Goal: Task Accomplishment & Management: Use online tool/utility

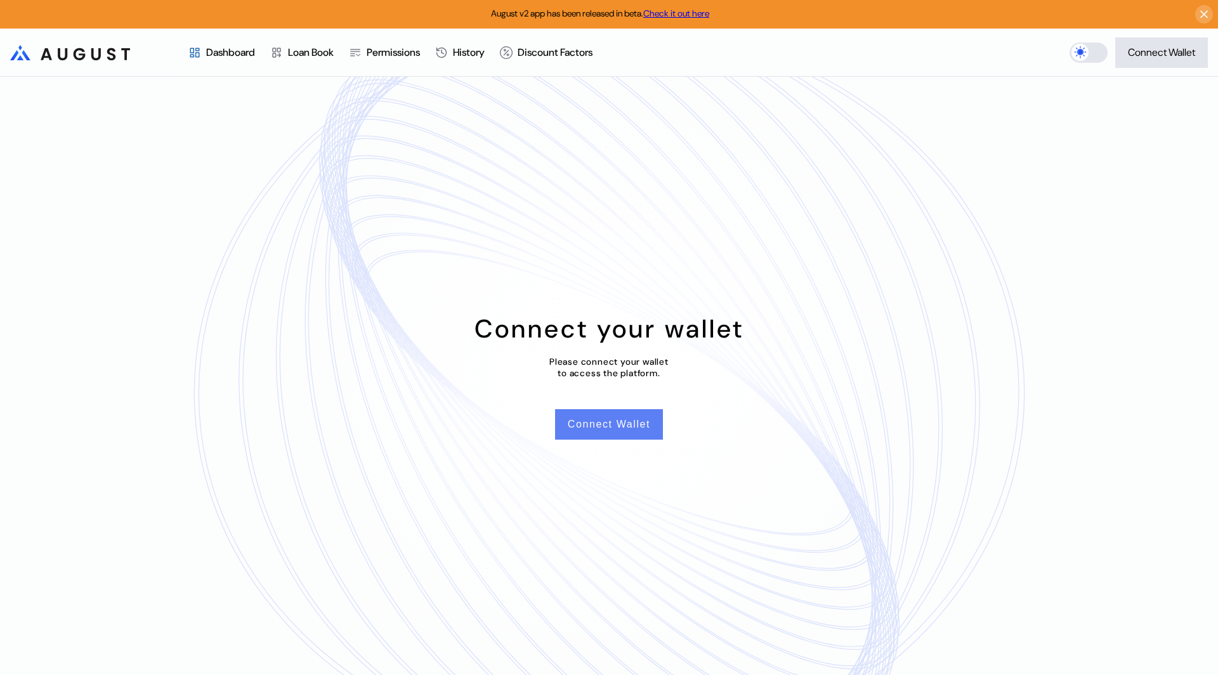
click at [583, 429] on button "Connect Wallet" at bounding box center [609, 424] width 108 height 30
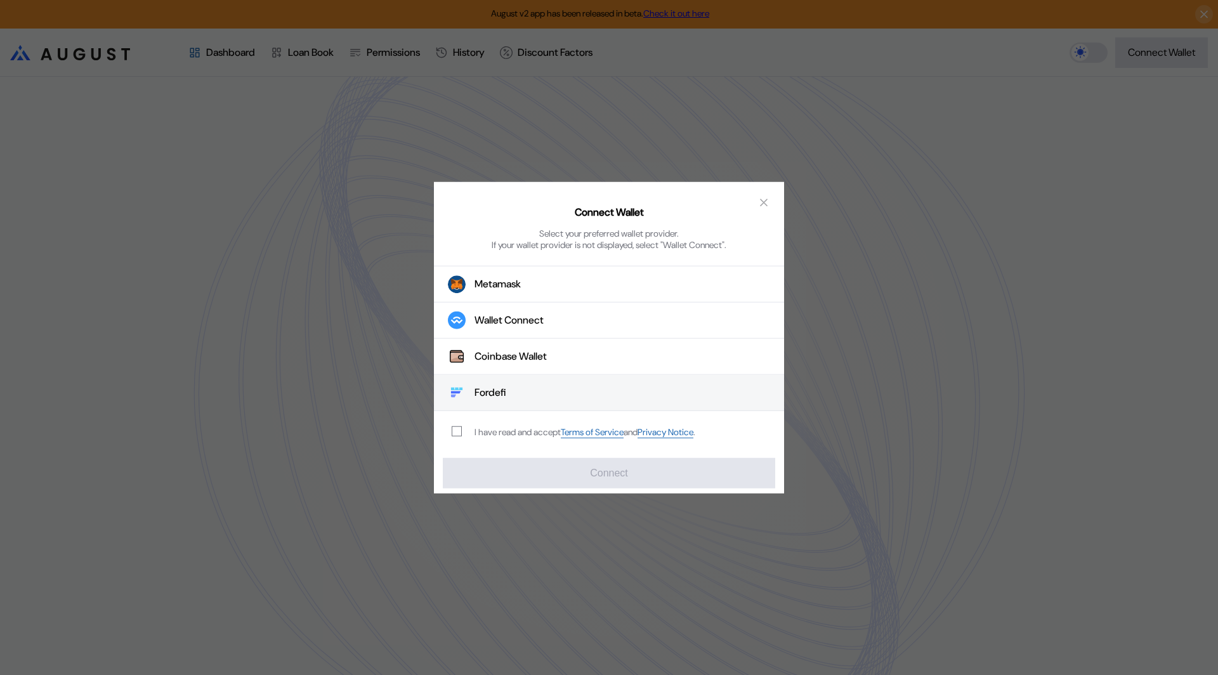
click at [514, 386] on button "Fordefi" at bounding box center [609, 393] width 350 height 36
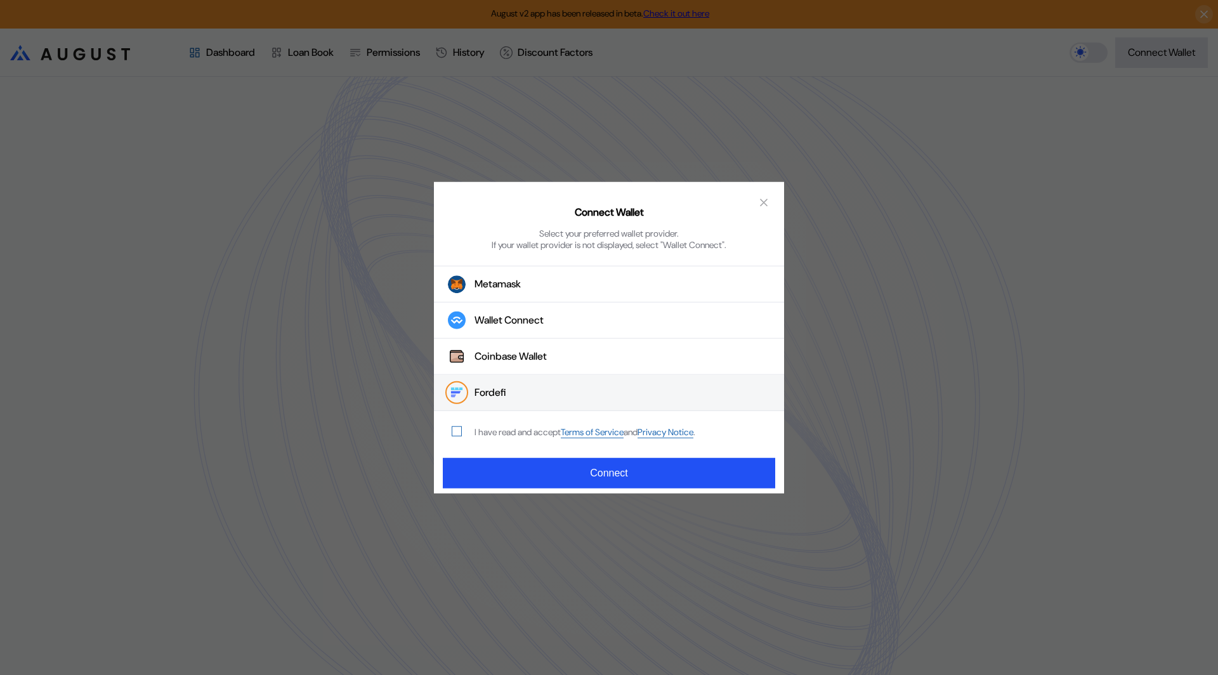
click at [460, 428] on span "modal" at bounding box center [456, 431] width 9 height 9
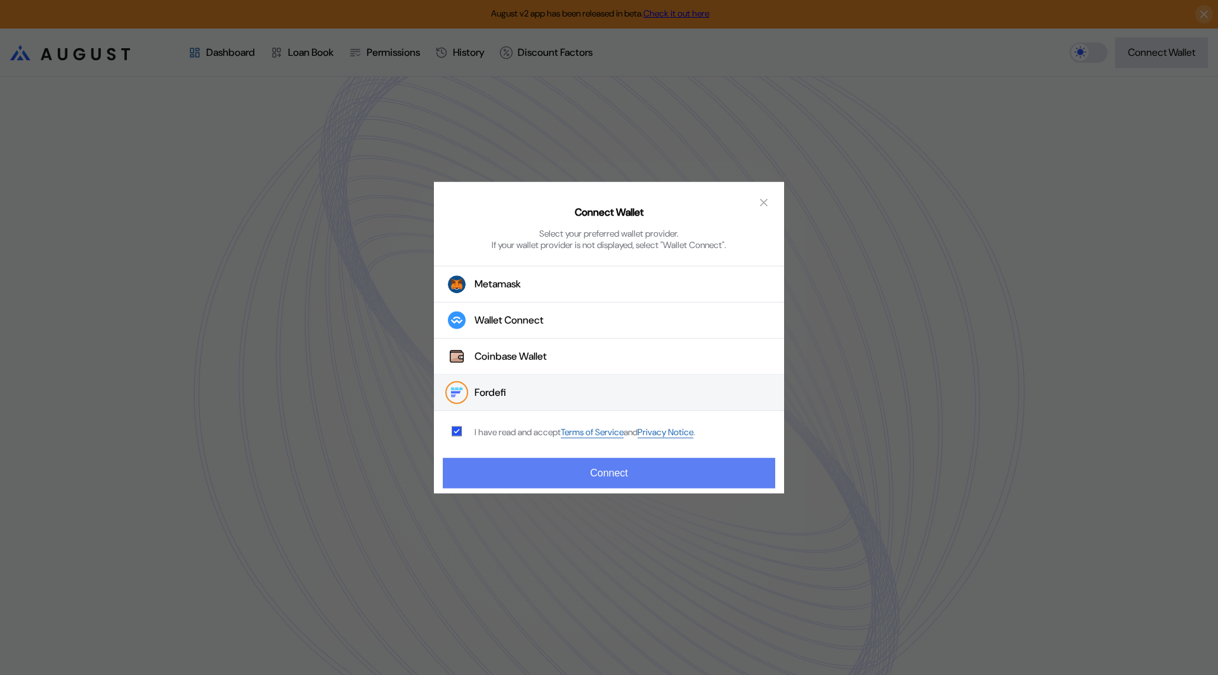
click at [506, 465] on button "Connect" at bounding box center [609, 473] width 332 height 30
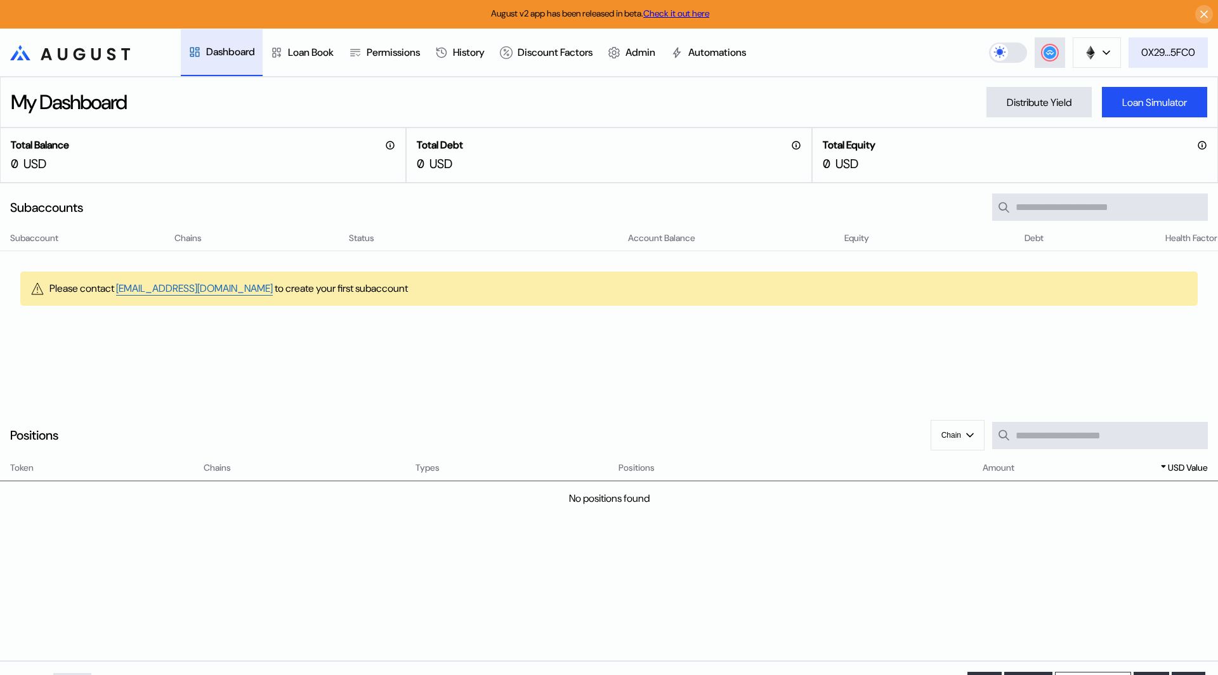
click at [1165, 55] on div "0X29...5FC0" at bounding box center [1169, 52] width 54 height 13
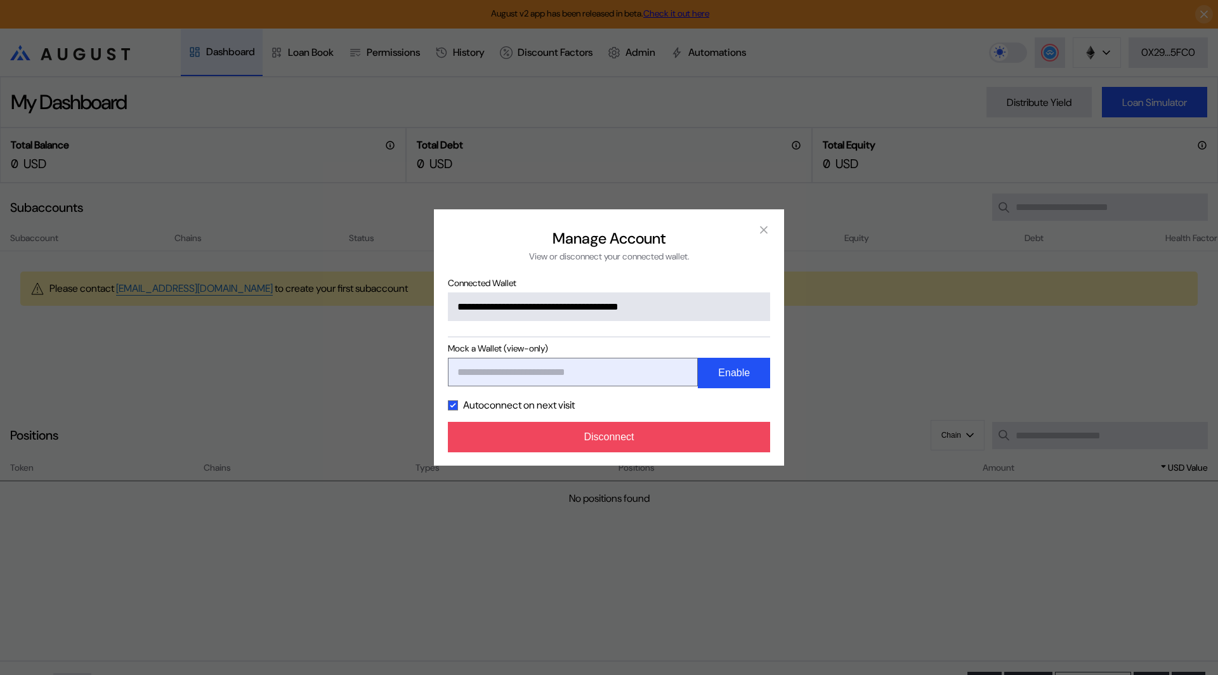
click at [543, 379] on input "modal" at bounding box center [573, 372] width 251 height 29
paste input "**********"
type input "**********"
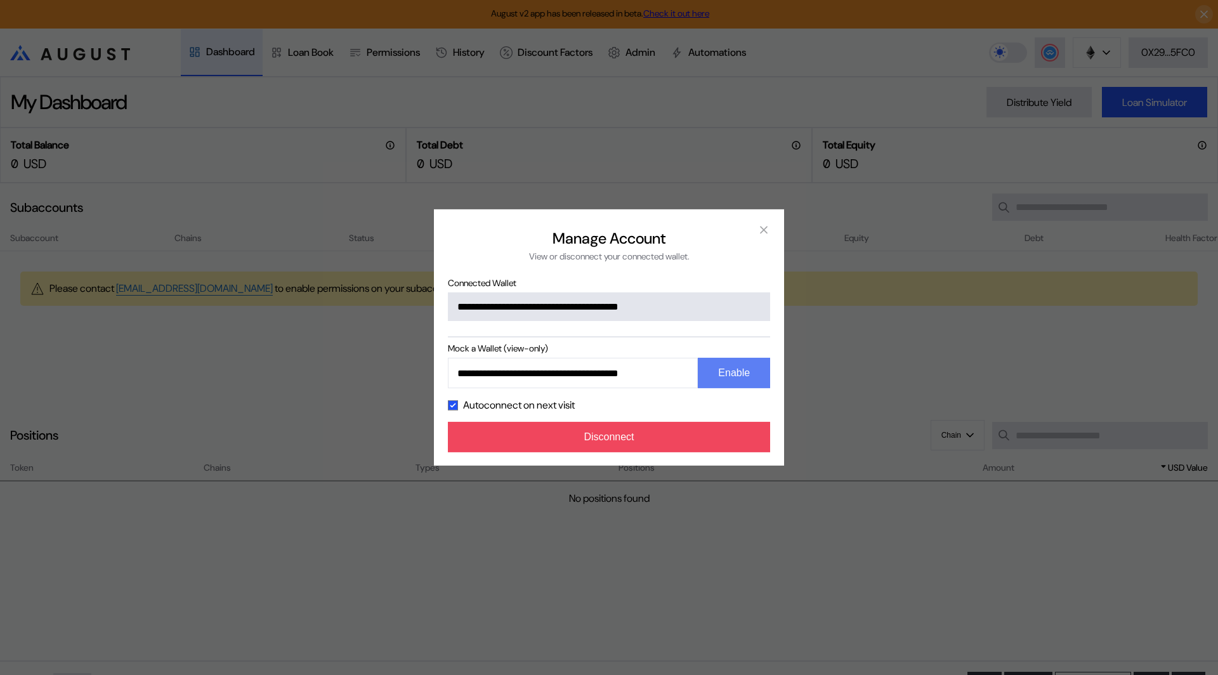
click at [737, 374] on button "Enable" at bounding box center [734, 373] width 72 height 30
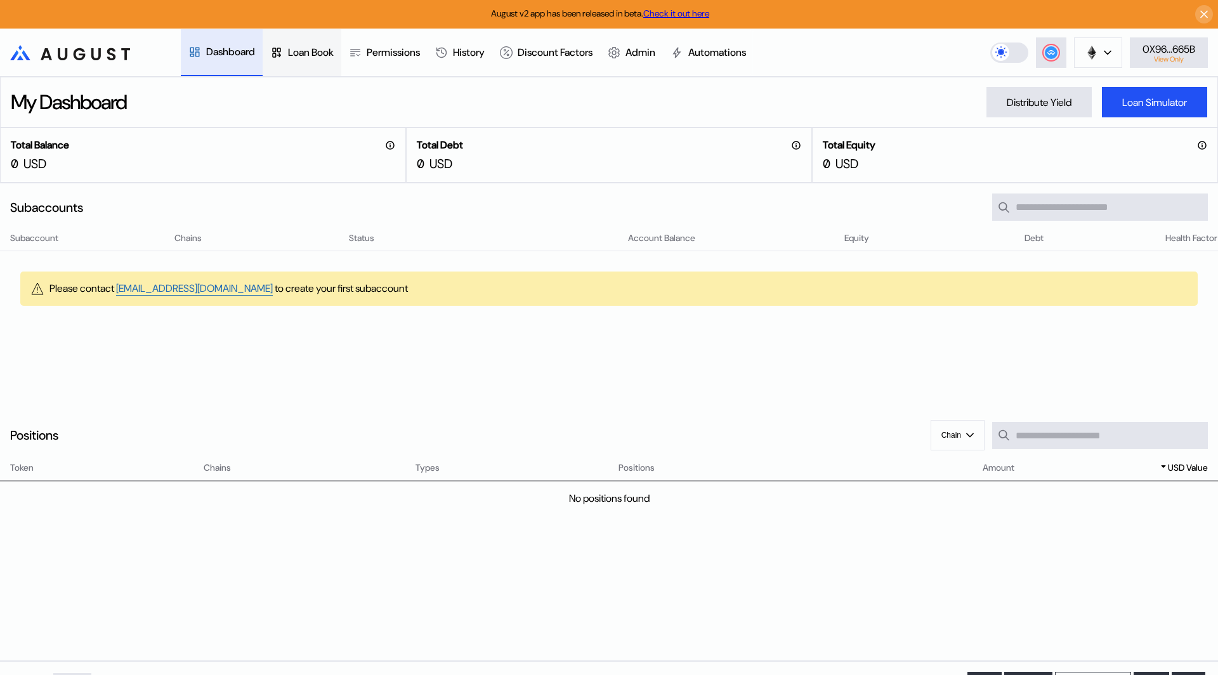
click at [308, 43] on div "Loan Book" at bounding box center [302, 52] width 79 height 47
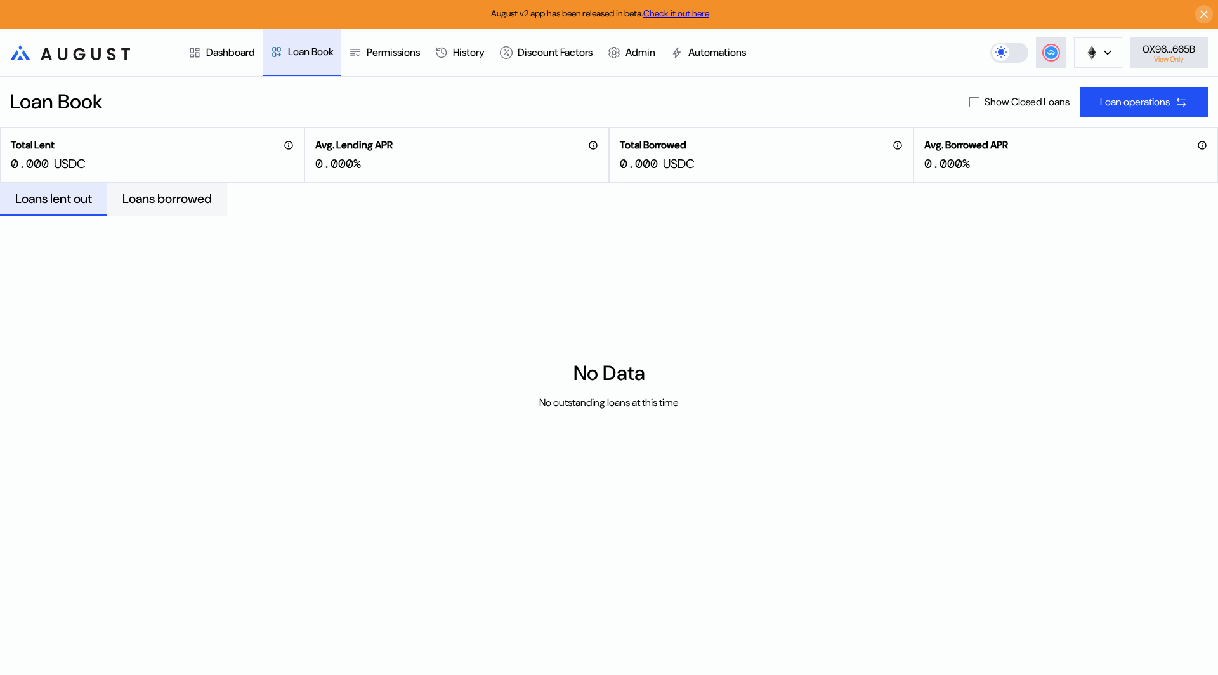
click at [176, 207] on div "Loans borrowed" at bounding box center [167, 199] width 120 height 33
click at [72, 190] on div "Loans lent out" at bounding box center [53, 198] width 77 height 16
click at [248, 56] on div "Dashboard" at bounding box center [230, 52] width 49 height 13
